Goal: Task Accomplishment & Management: Complete application form

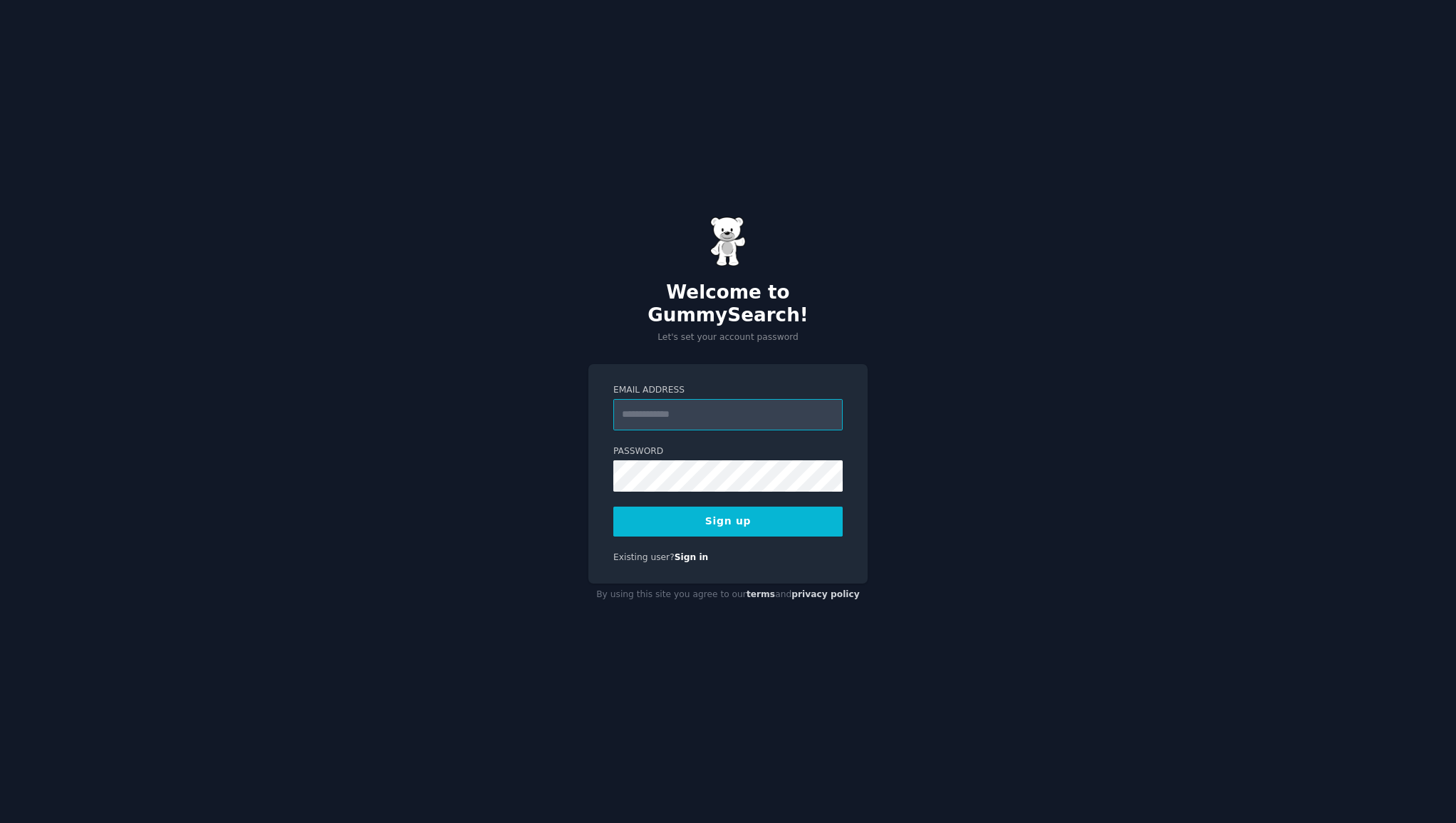
type input "**********"
click at [984, 483] on div "**********" at bounding box center [728, 411] width 1456 height 823
click at [715, 508] on button "Sign up" at bounding box center [728, 521] width 229 height 30
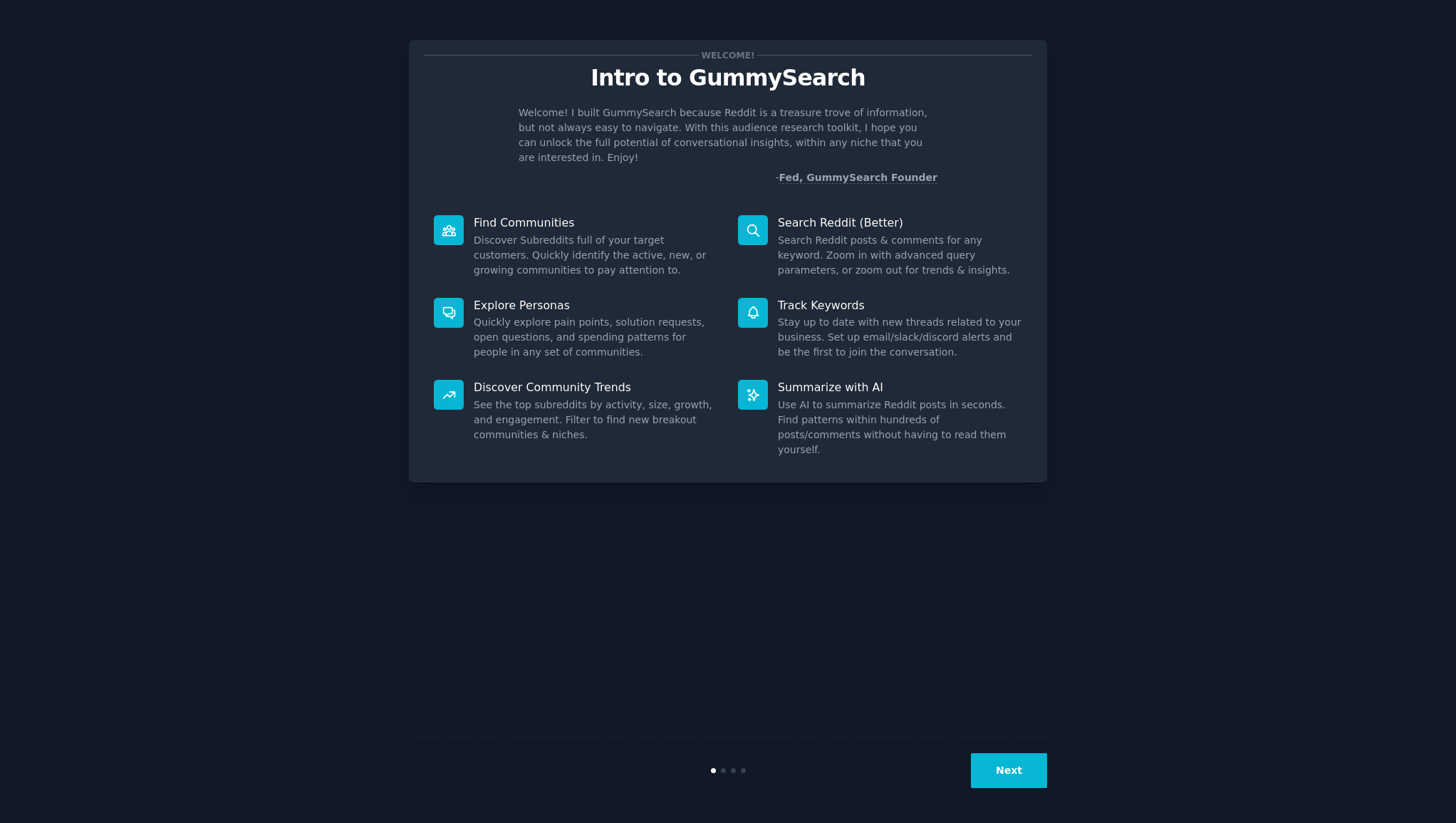
click at [1004, 768] on button "Next" at bounding box center [1009, 771] width 76 height 35
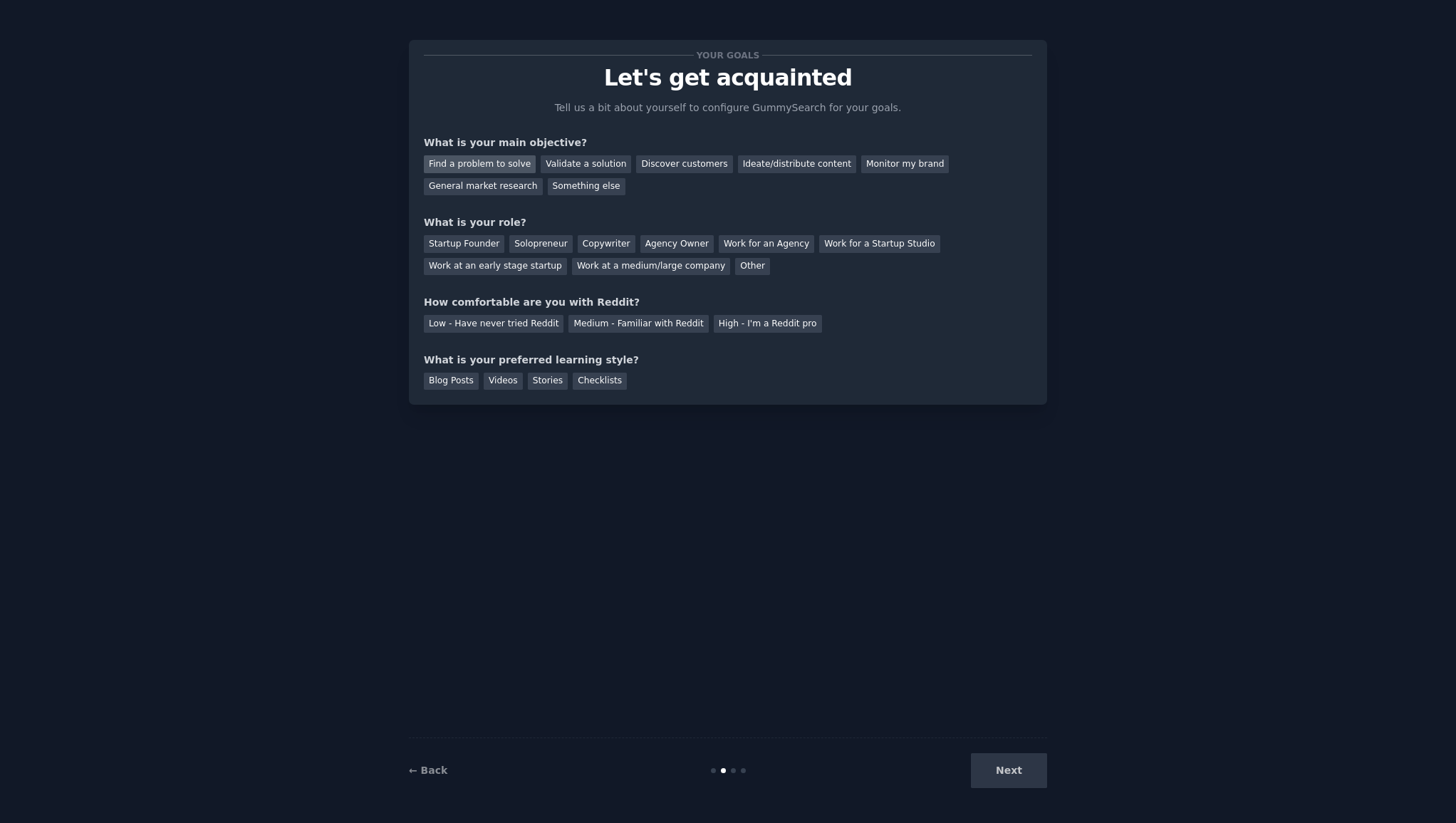
click at [477, 164] on div "Find a problem to solve" at bounding box center [480, 164] width 112 height 18
click at [592, 166] on div "Validate a solution" at bounding box center [586, 164] width 91 height 18
click at [454, 169] on div "Find a problem to solve" at bounding box center [480, 164] width 112 height 18
click at [476, 237] on div "Startup Founder" at bounding box center [464, 244] width 80 height 18
click at [762, 322] on div "High - I'm a Reddit pro" at bounding box center [767, 324] width 108 height 18
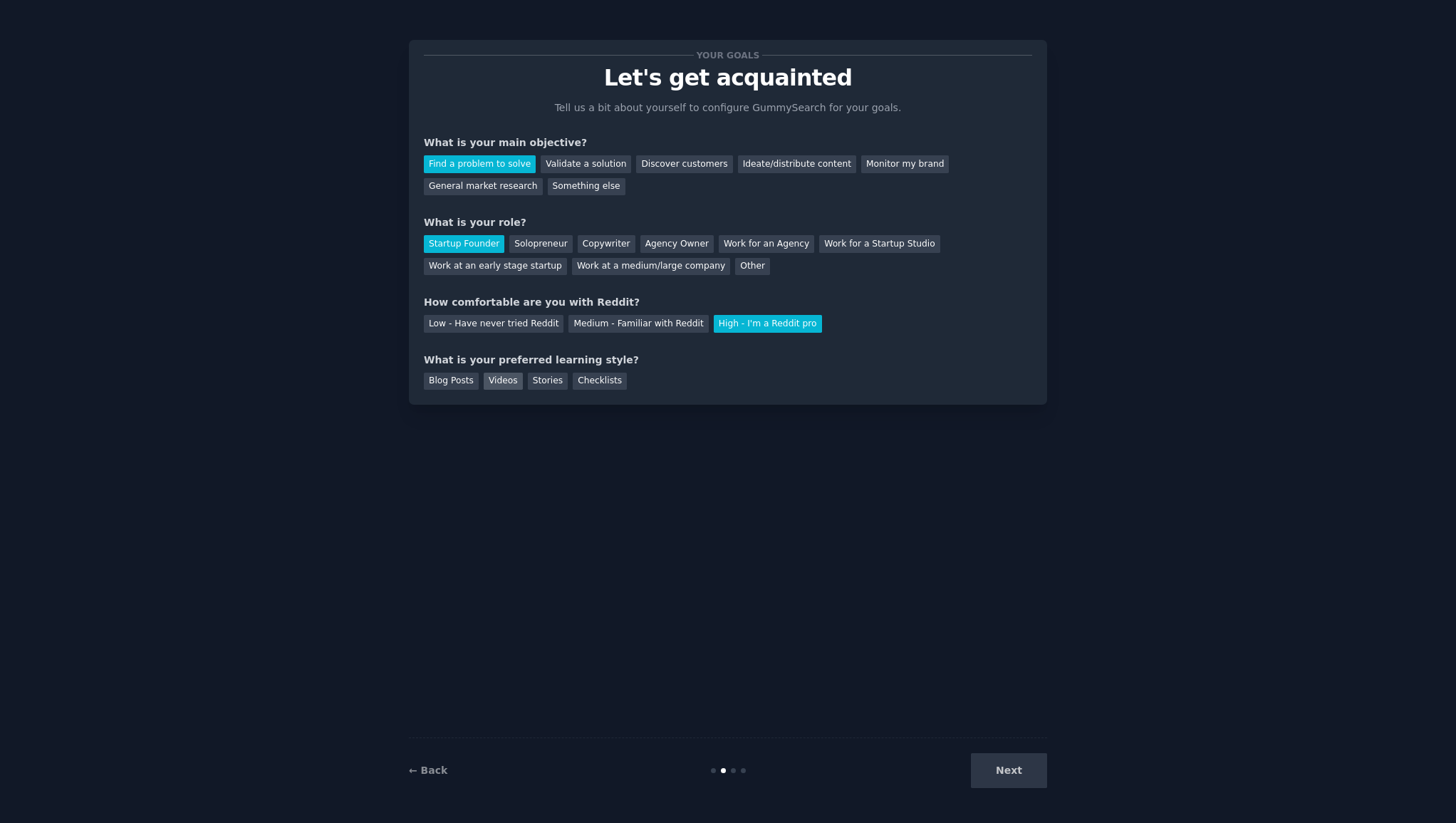
click at [495, 377] on div "Videos" at bounding box center [503, 381] width 39 height 18
click at [1000, 775] on button "Next" at bounding box center [1009, 771] width 76 height 35
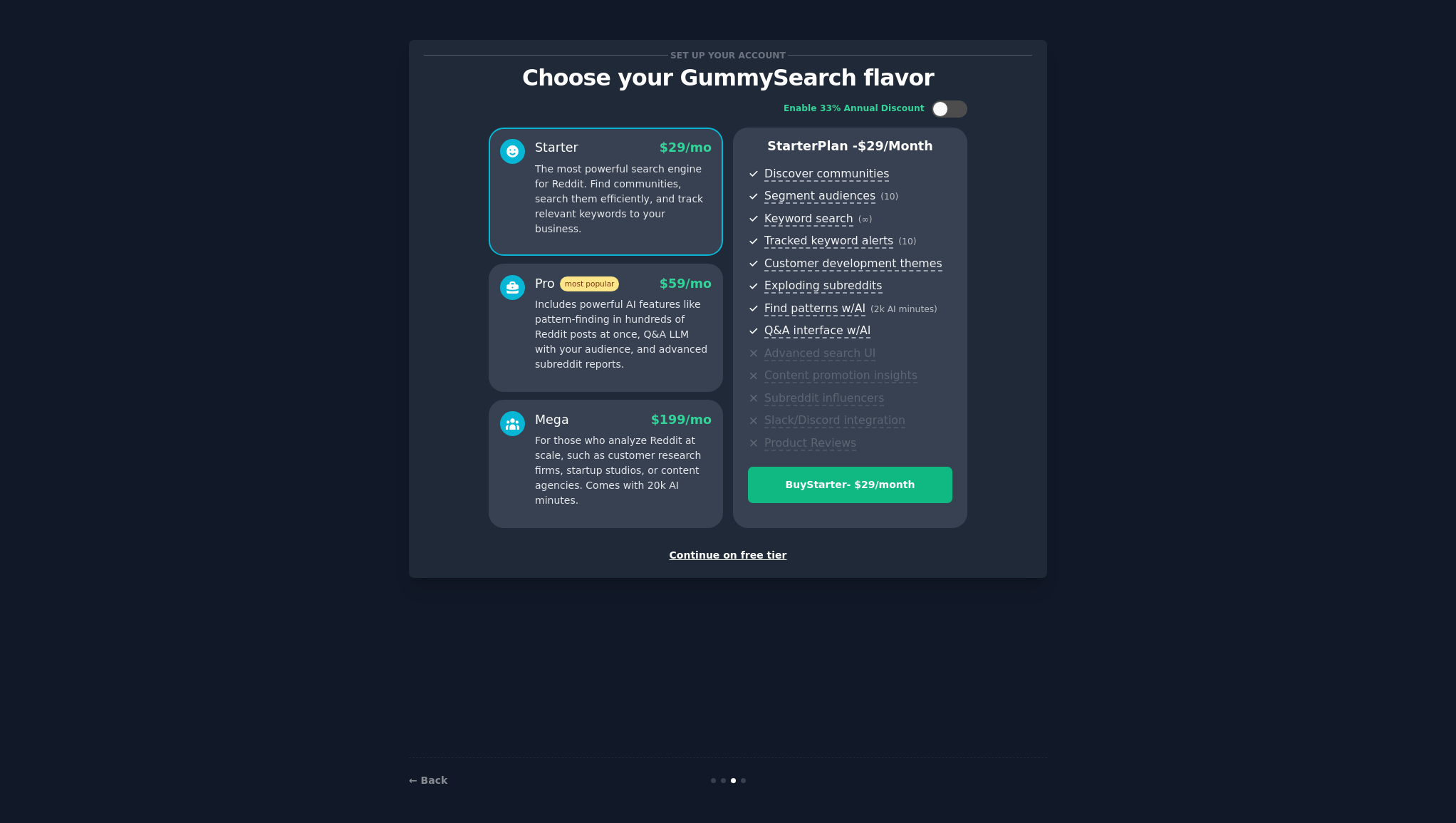
click at [726, 550] on div "Continue on free tier" at bounding box center [728, 555] width 609 height 15
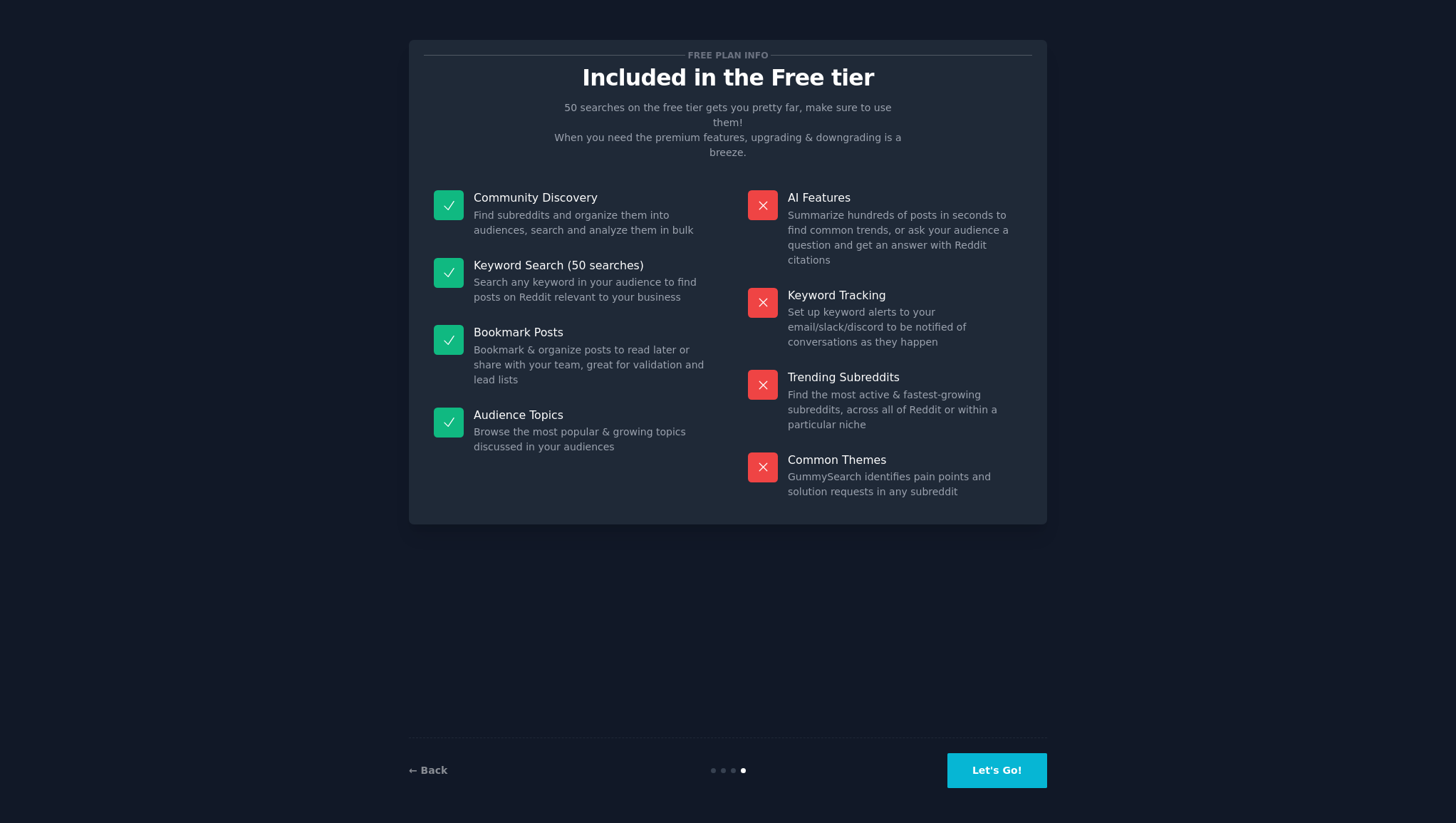
click at [1000, 775] on button "Let's Go!" at bounding box center [997, 771] width 100 height 35
